Goal: Find contact information: Find contact information

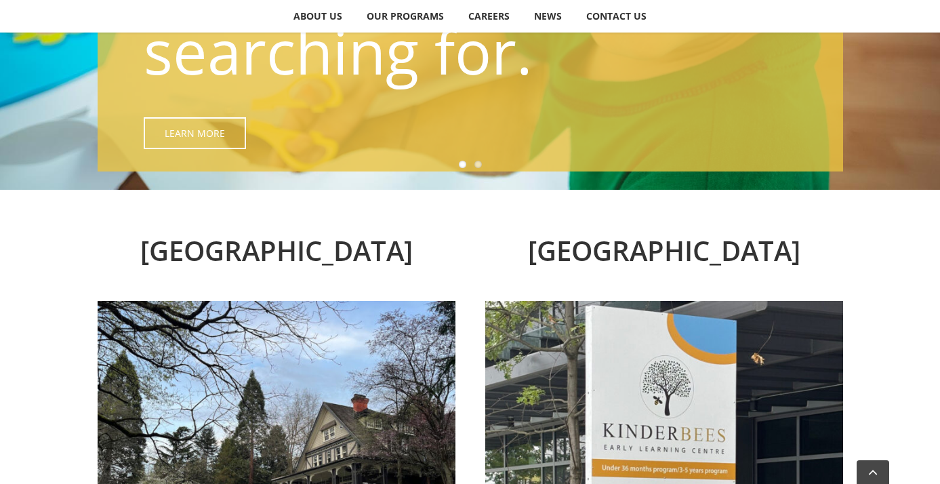
drag, startPoint x: 939, startPoint y: 148, endPoint x: 939, endPoint y: 194, distance: 46.1
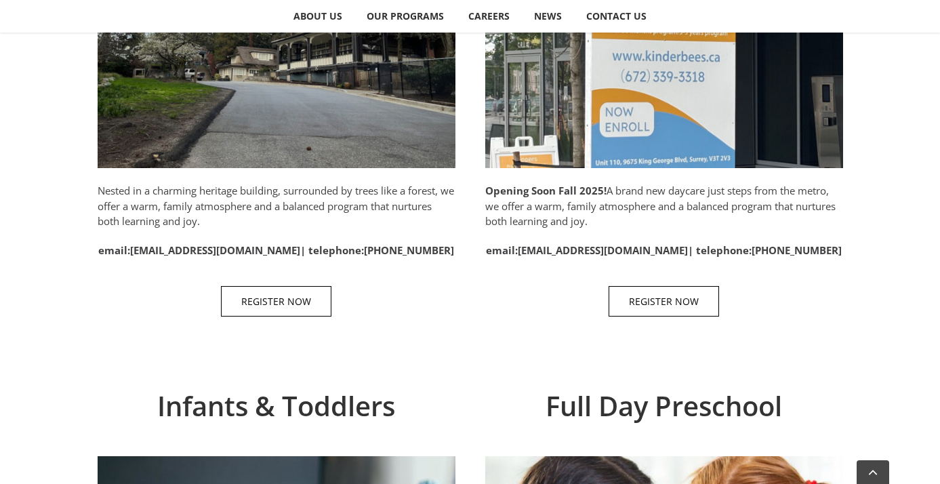
scroll to position [844, 0]
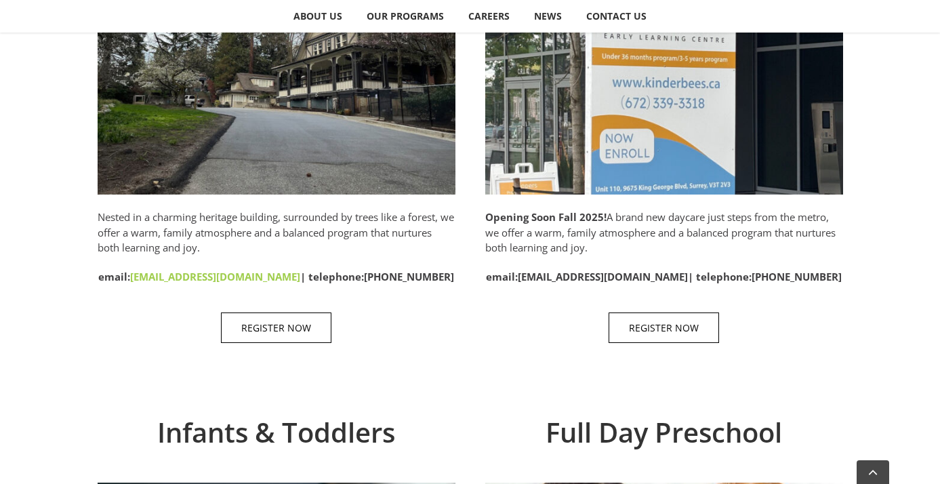
click at [190, 277] on link "[EMAIL_ADDRESS][DOMAIN_NAME]" at bounding box center [215, 277] width 170 height 14
drag, startPoint x: 280, startPoint y: 278, endPoint x: 175, endPoint y: 272, distance: 105.1
click at [175, 272] on strong "email: [EMAIL_ADDRESS][DOMAIN_NAME] | telephone: [PHONE_NUMBER]" at bounding box center [276, 277] width 356 height 14
copy link "[EMAIL_ADDRESS][DOMAIN_NAME]"
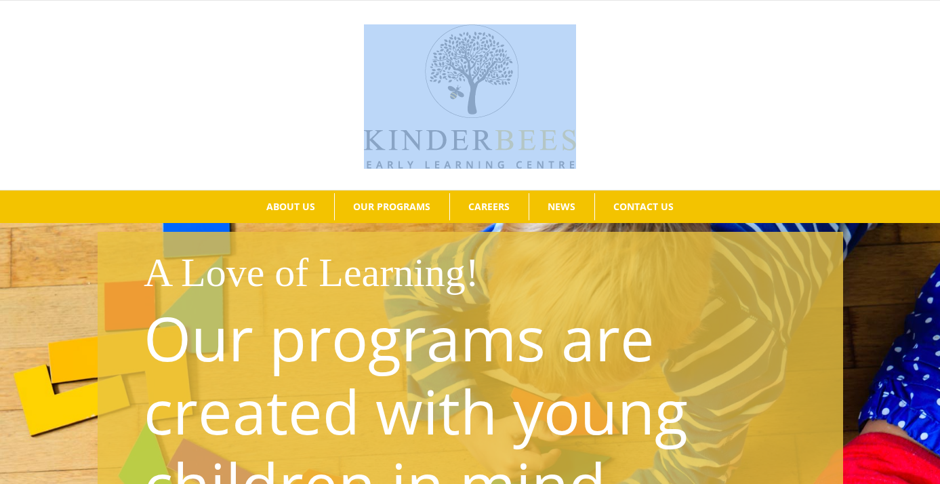
drag, startPoint x: 358, startPoint y: 138, endPoint x: 558, endPoint y: 133, distance: 199.9
click at [555, 133] on div at bounding box center [469, 95] width 899 height 147
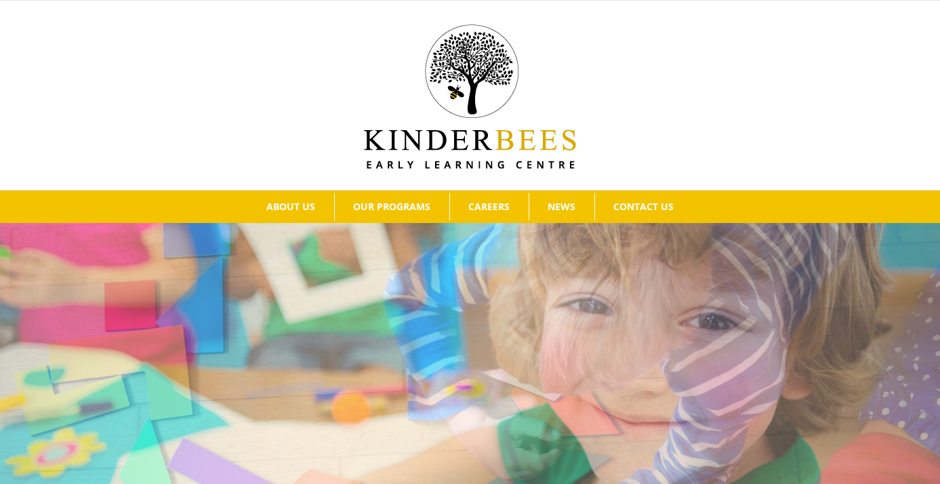
click at [576, 138] on div at bounding box center [469, 95] width 899 height 147
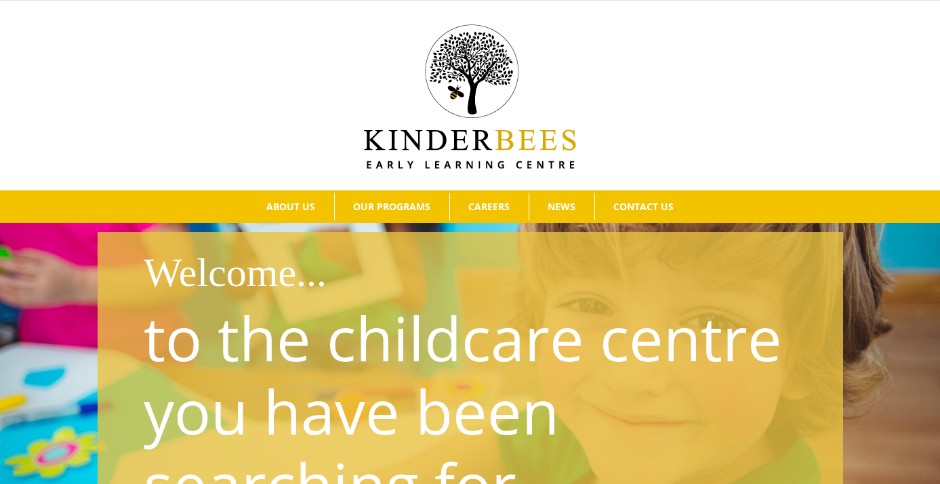
drag, startPoint x: 575, startPoint y: 138, endPoint x: 624, endPoint y: 78, distance: 77.5
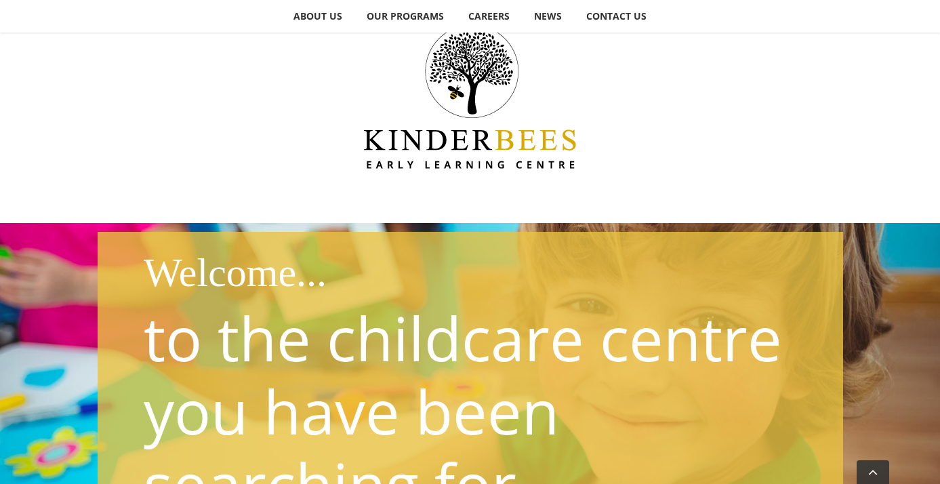
scroll to position [878, 0]
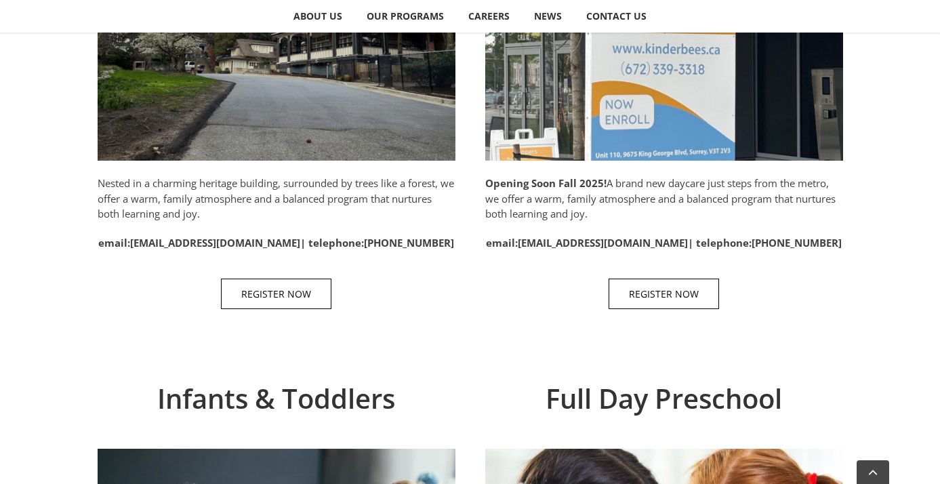
click at [255, 270] on div "[GEOGRAPHIC_DATA] Nested in a charming heritage building, surrounded by trees l…" at bounding box center [277, 54] width 358 height 539
